Goal: Task Accomplishment & Management: Manage account settings

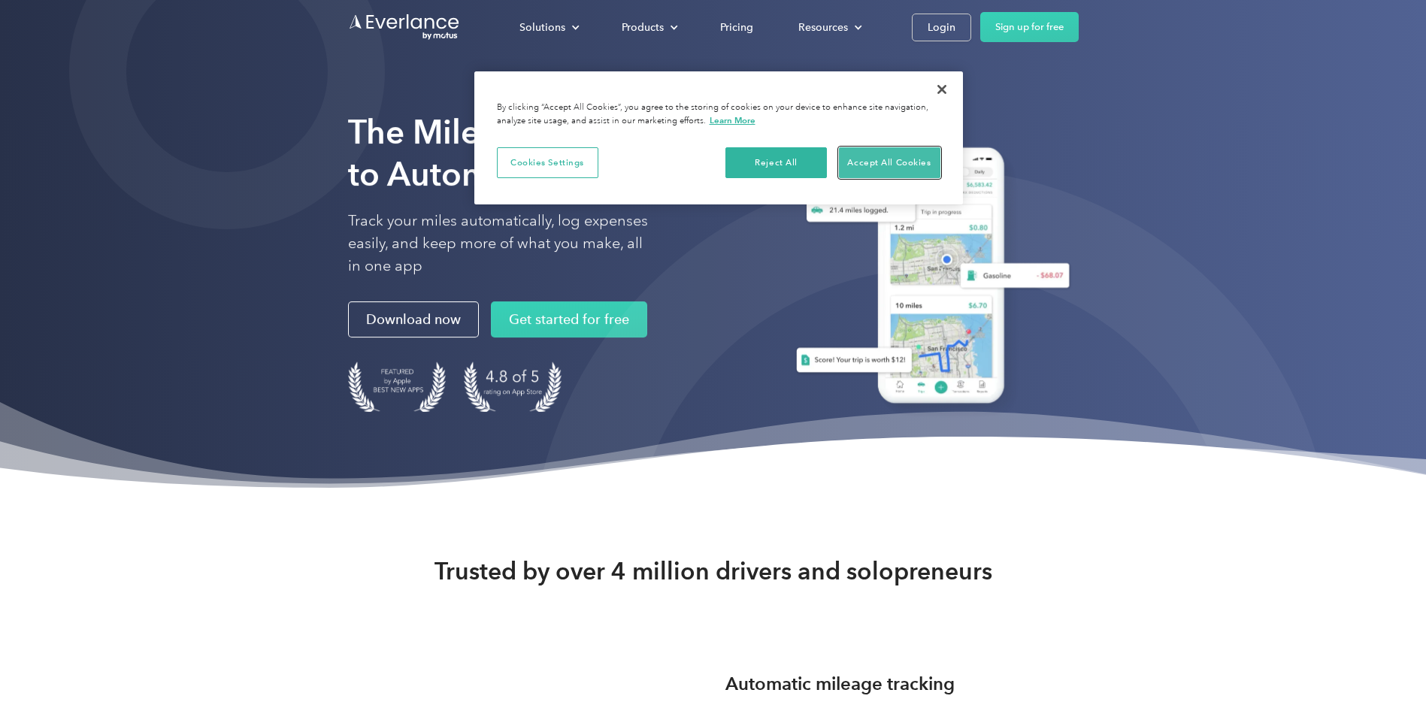
click at [861, 158] on button "Accept All Cookies" at bounding box center [889, 163] width 101 height 32
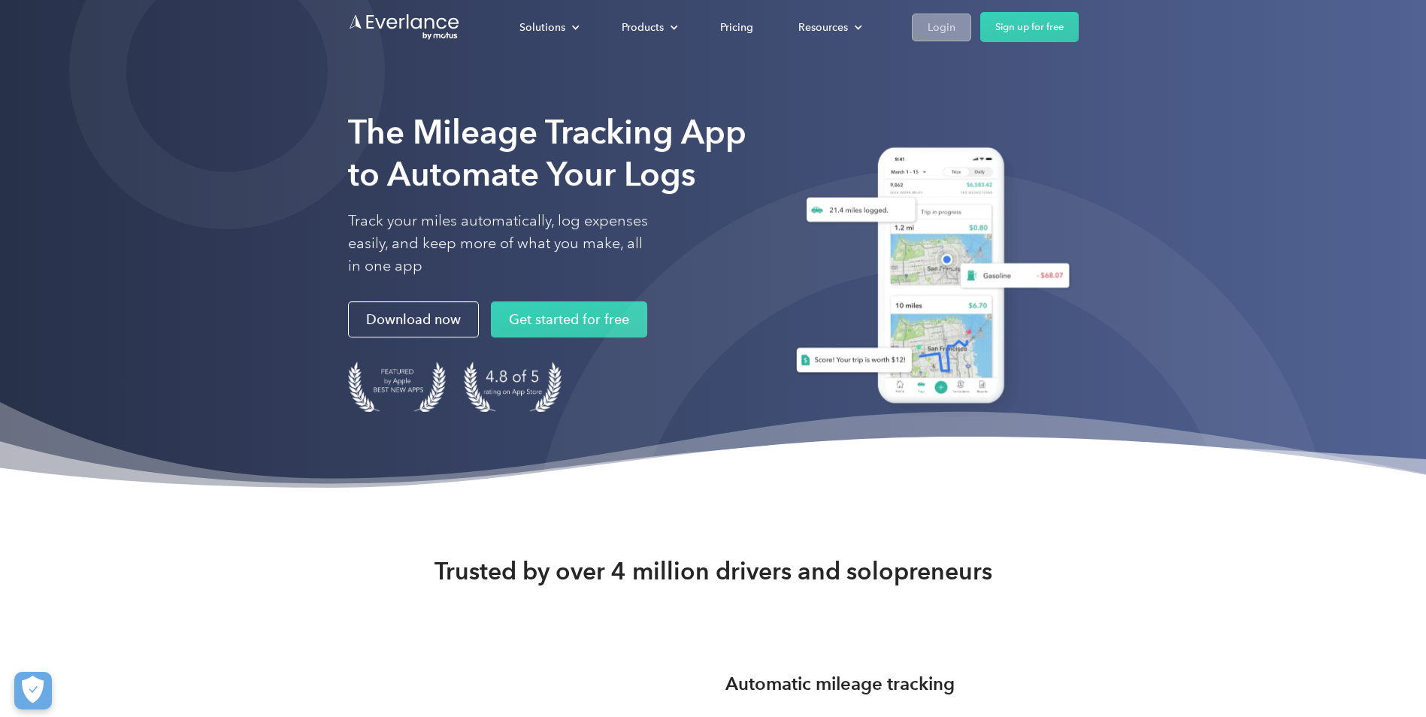
click at [922, 38] on link "Login" at bounding box center [941, 28] width 59 height 28
